Goal: Information Seeking & Learning: Learn about a topic

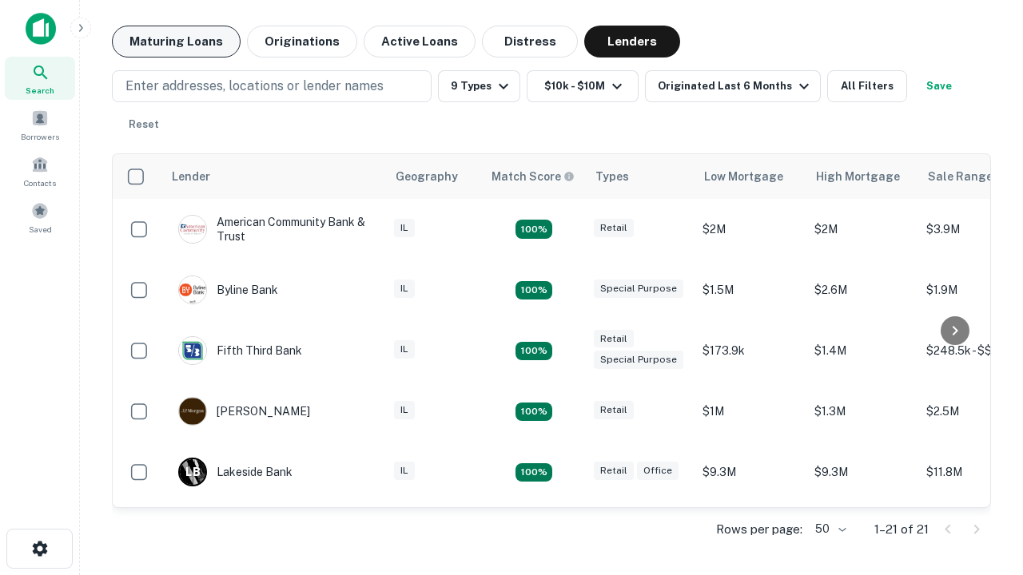
click at [176, 42] on button "Maturing Loans" at bounding box center [176, 42] width 129 height 32
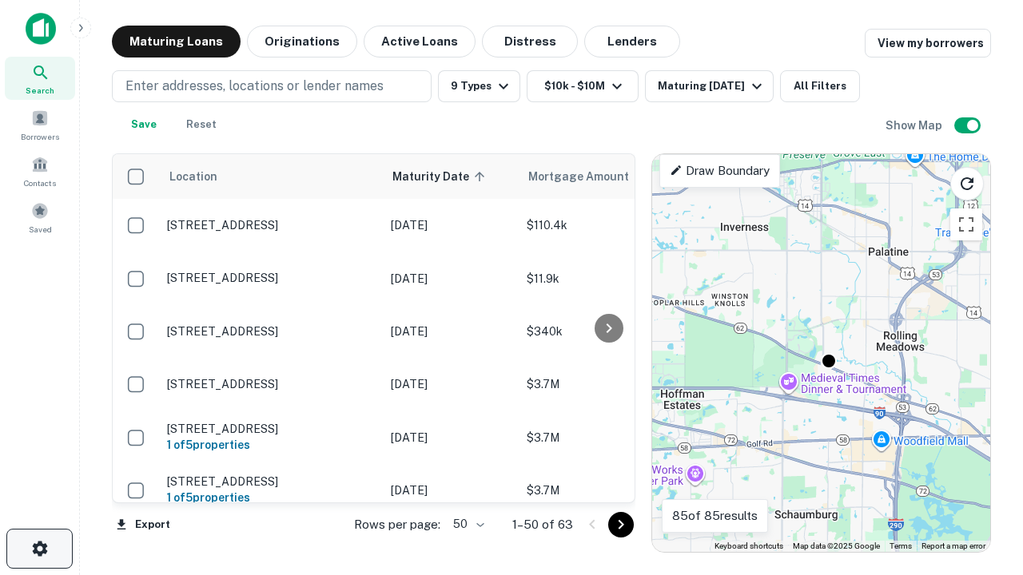
click at [39, 549] on icon "button" at bounding box center [39, 549] width 19 height 19
